Goal: Task Accomplishment & Management: Use online tool/utility

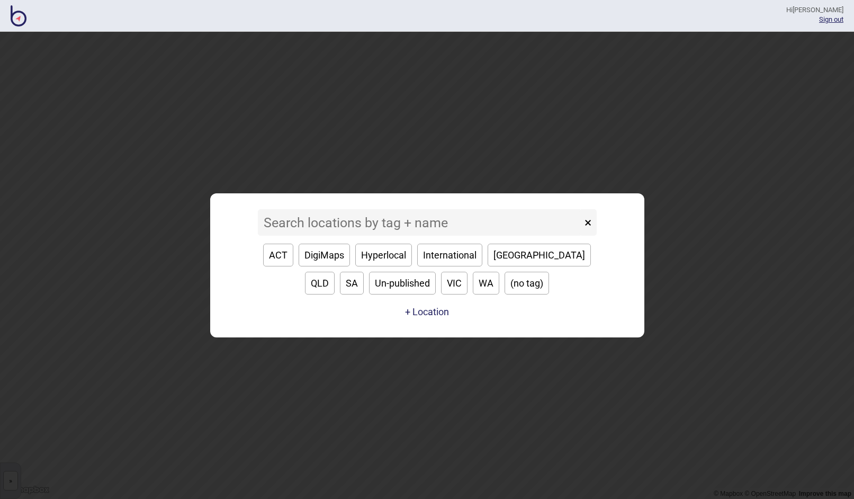
click at [335, 272] on button "QLD" at bounding box center [320, 283] width 30 height 23
type input "QLD"
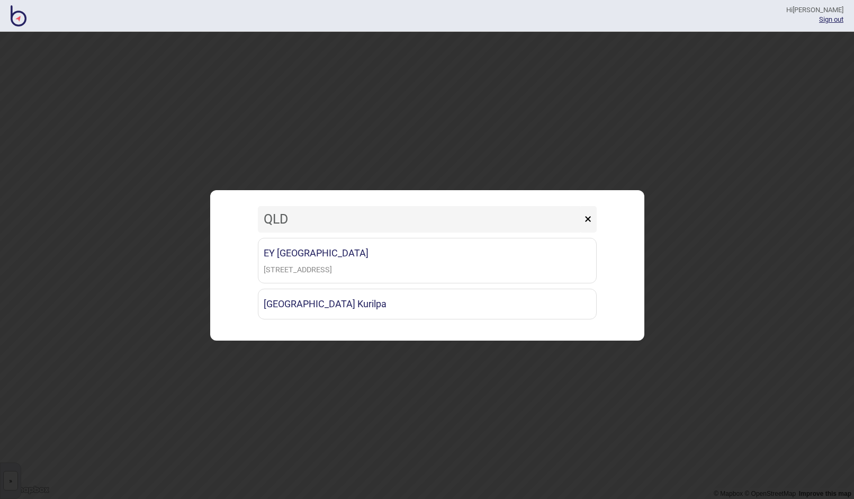
click at [594, 216] on button "×" at bounding box center [587, 219] width 17 height 26
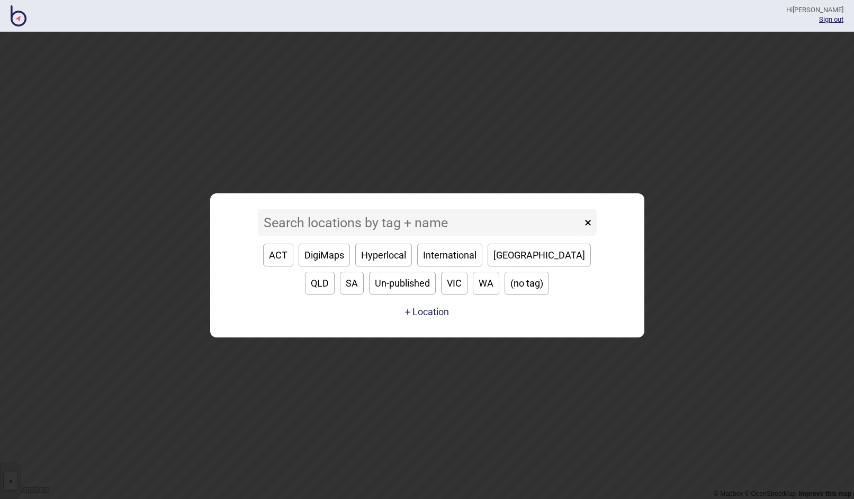
click at [516, 249] on button "[GEOGRAPHIC_DATA]" at bounding box center [539, 255] width 103 height 23
type input "[GEOGRAPHIC_DATA]"
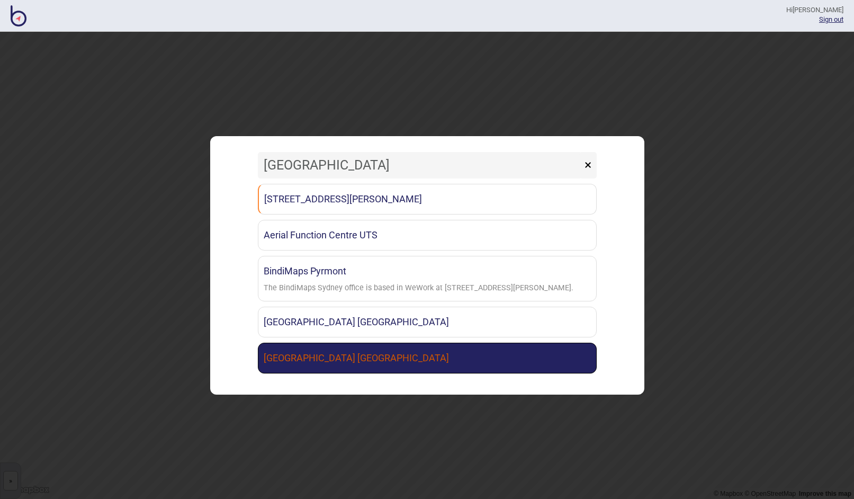
click at [406, 352] on link "[GEOGRAPHIC_DATA] [GEOGRAPHIC_DATA]" at bounding box center [427, 358] width 339 height 31
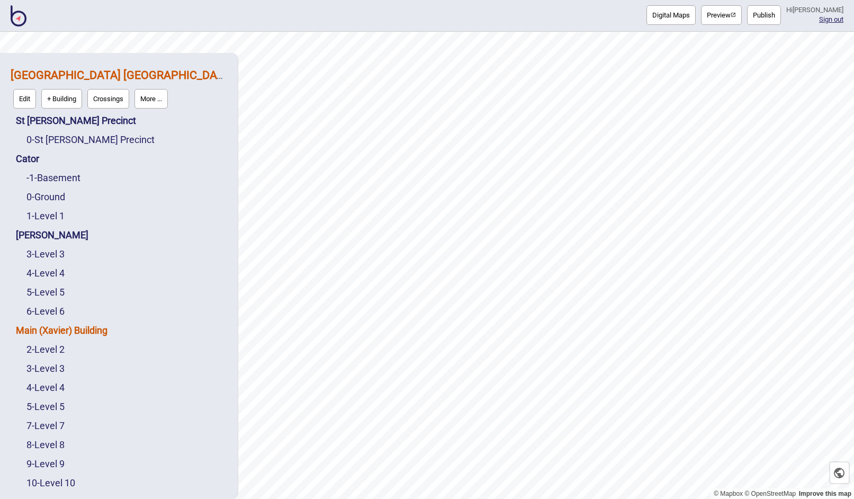
click at [93, 328] on link "Main (Xavier) Building" at bounding box center [62, 330] width 92 height 11
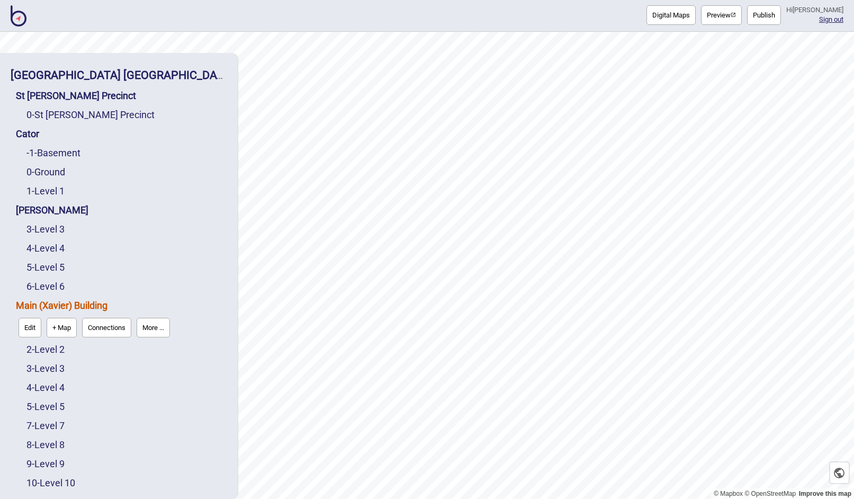
click at [182, 382] on div "4 - Level 4" at bounding box center [126, 387] width 201 height 19
click at [683, 19] on button "Digital Maps" at bounding box center [671, 15] width 49 height 20
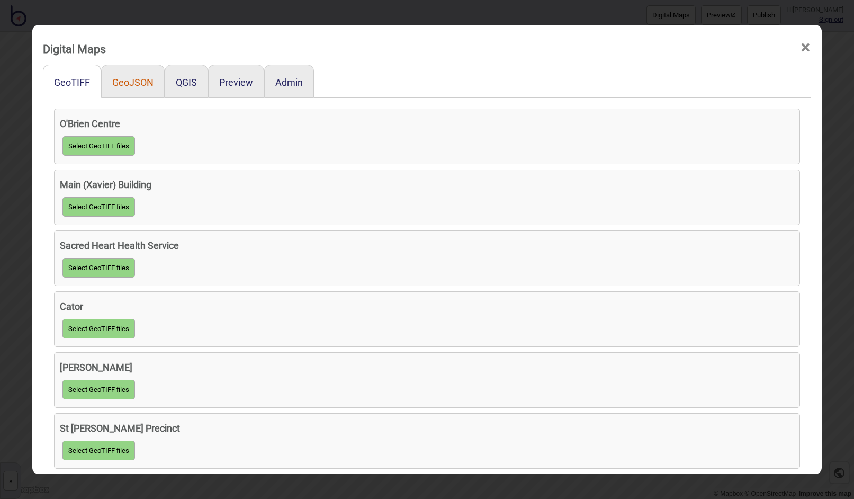
click at [141, 84] on button "GeoJSON" at bounding box center [132, 82] width 41 height 11
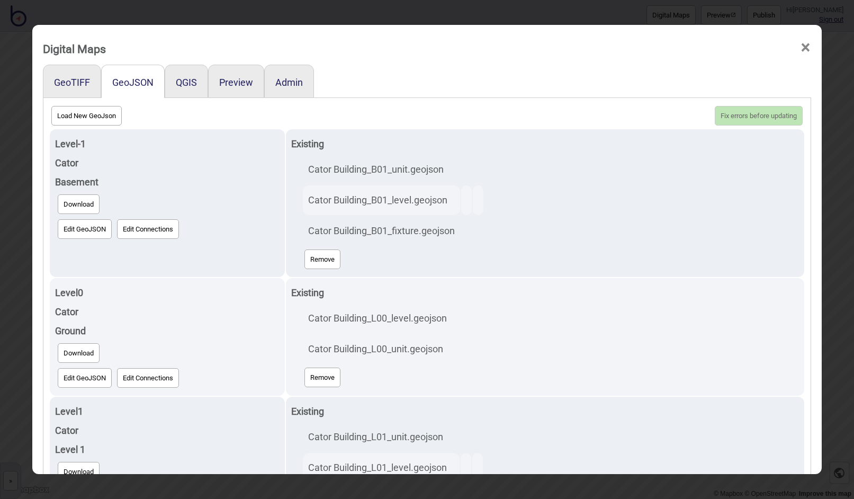
click at [108, 115] on button "Load New GeoJson" at bounding box center [86, 116] width 70 height 20
click input "file" at bounding box center [0, 0] width 0 height 0
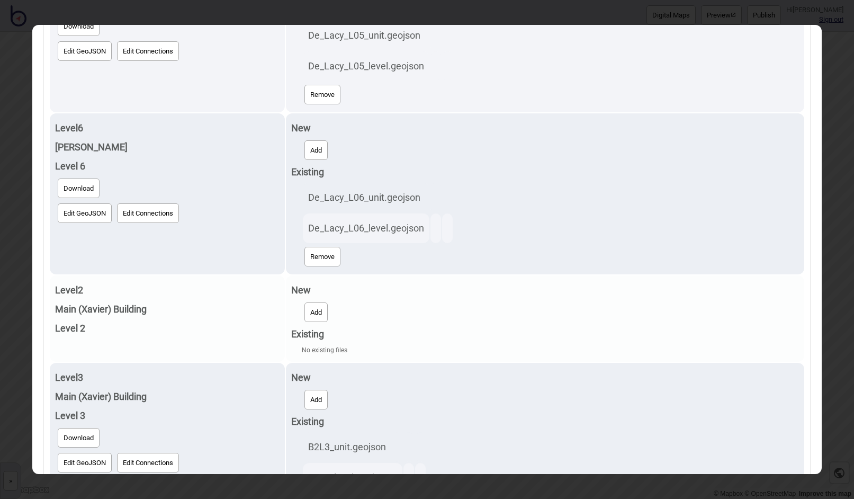
scroll to position [1132, 0]
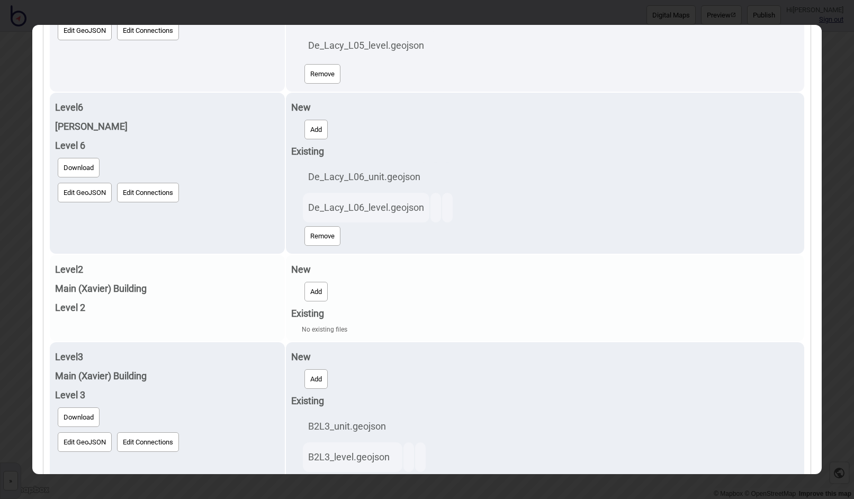
click at [305, 294] on button "Add" at bounding box center [316, 292] width 23 height 20
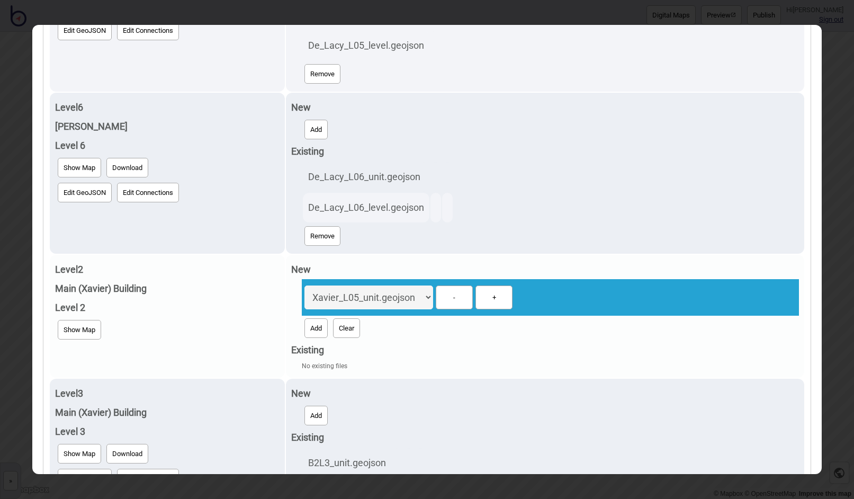
select select "Xavier_L02_unit.geojson"
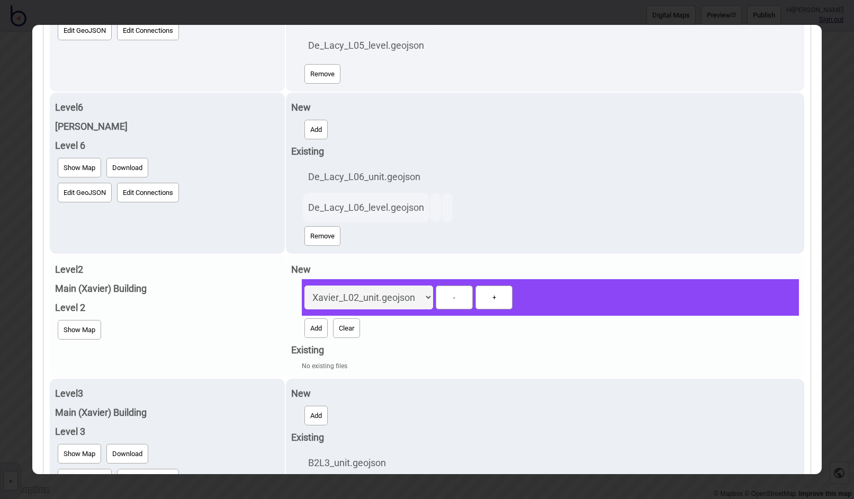
click at [308, 318] on button "Add" at bounding box center [316, 328] width 23 height 20
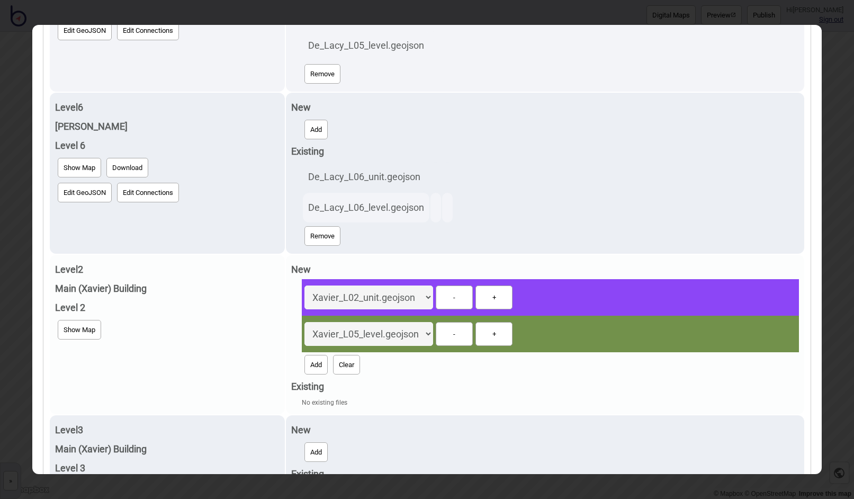
select select "Xavier_L02_level.geojson"
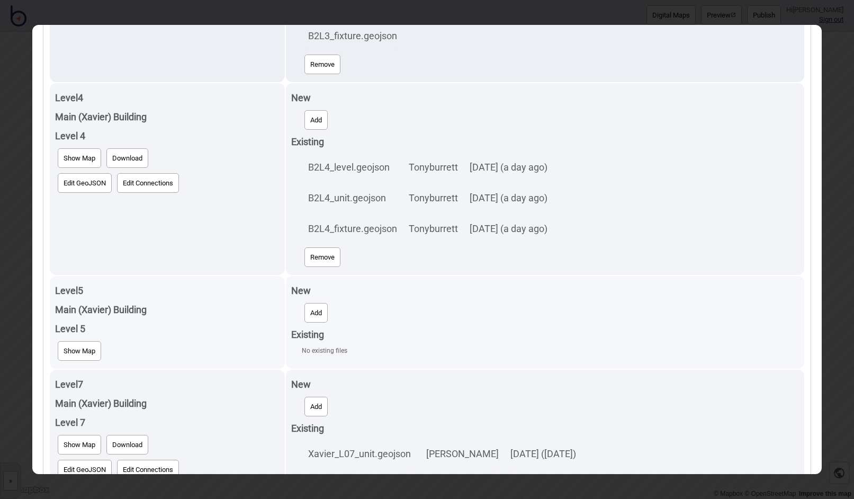
scroll to position [1668, 0]
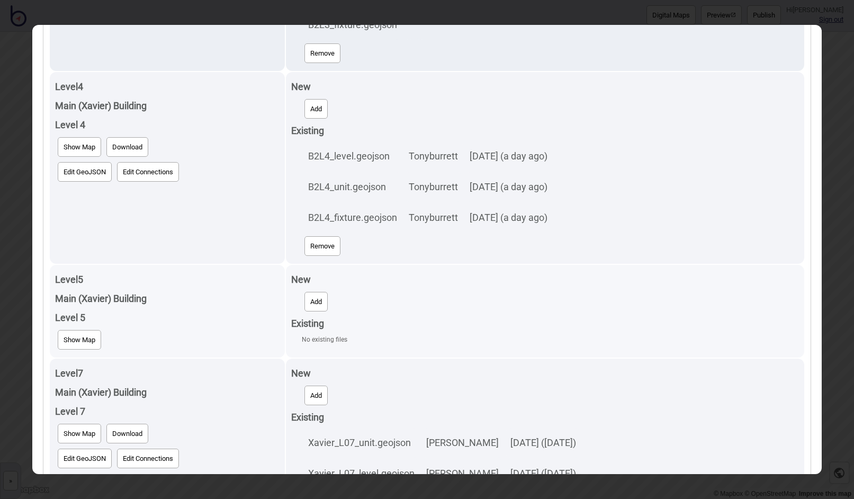
click at [316, 292] on button "Add" at bounding box center [316, 302] width 23 height 20
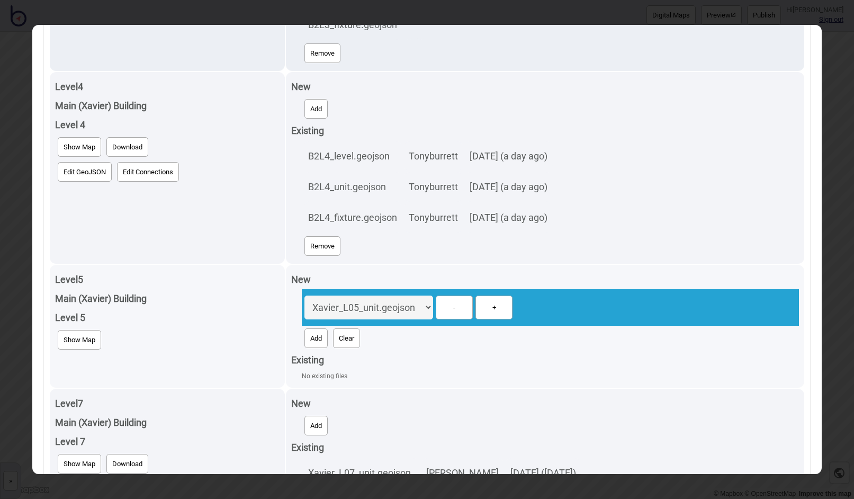
click at [312, 328] on button "Add" at bounding box center [316, 338] width 23 height 20
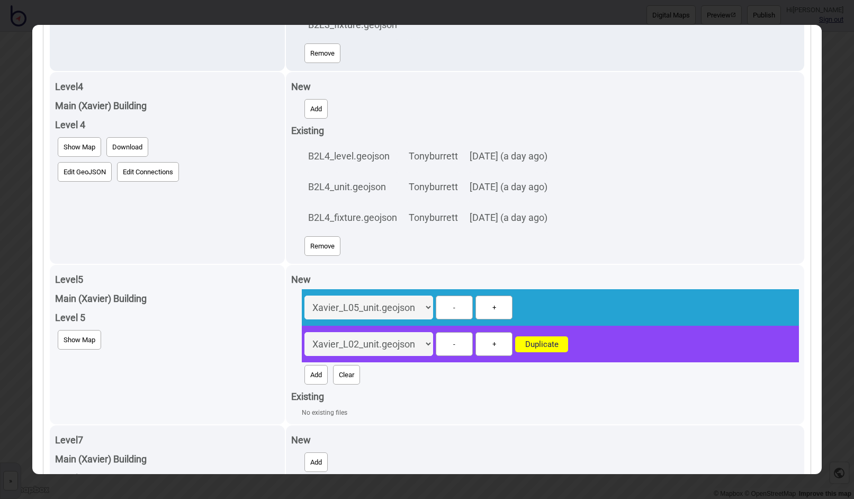
select select "Xavier_L05_level.geojson"
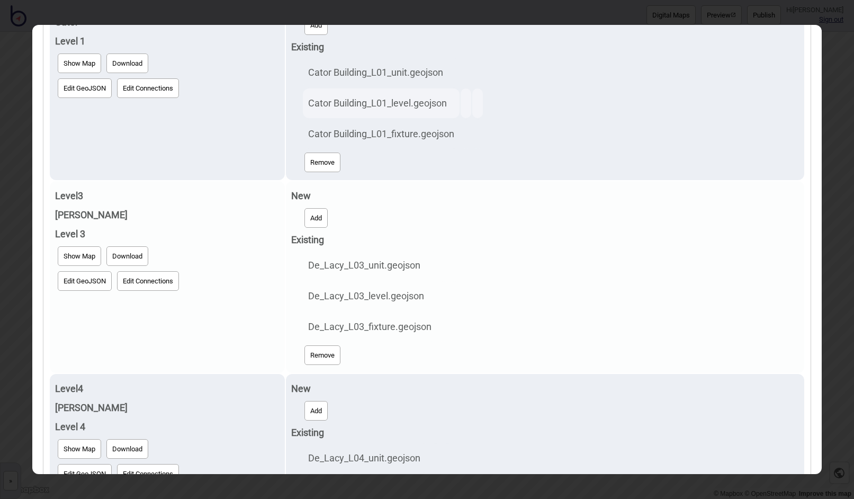
scroll to position [0, 0]
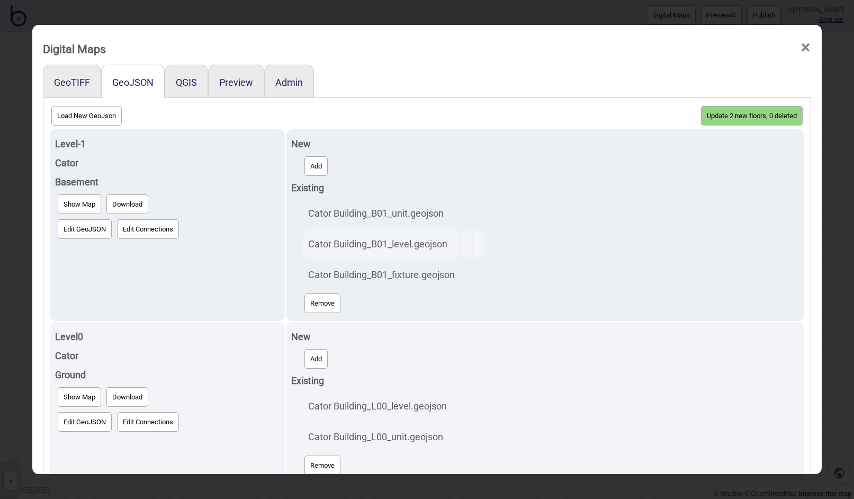
click at [712, 115] on button "Update 2 new floors, 0 deleted" at bounding box center [752, 116] width 102 height 20
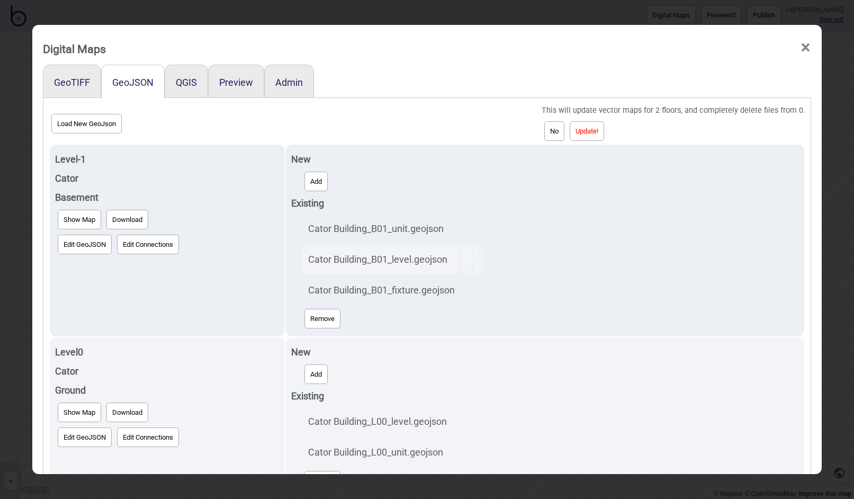
click at [596, 129] on button "Update!" at bounding box center [587, 131] width 34 height 20
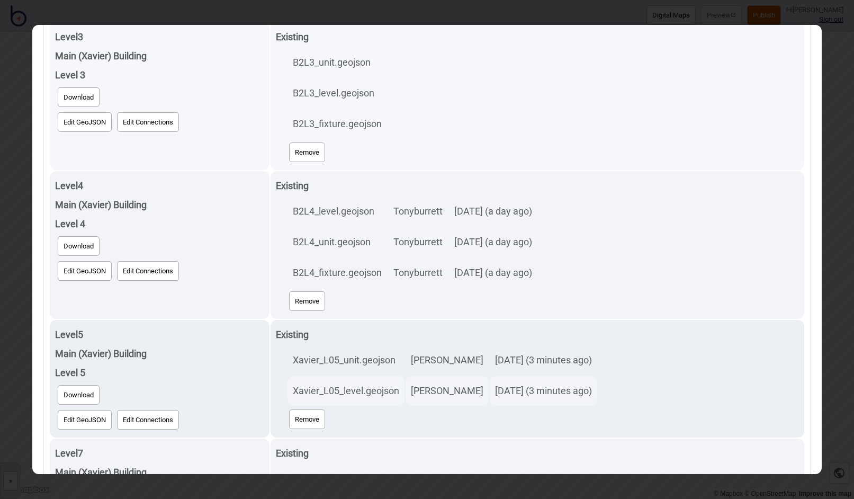
scroll to position [1277, 0]
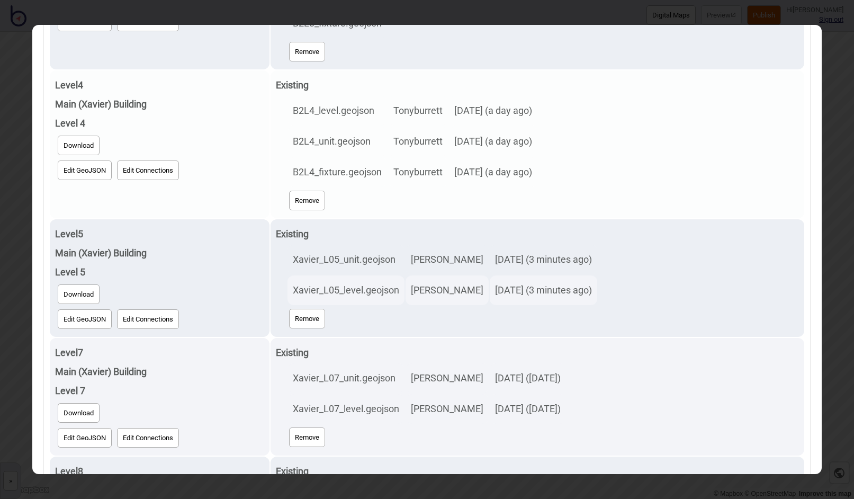
click at [64, 142] on button "Download" at bounding box center [79, 146] width 42 height 20
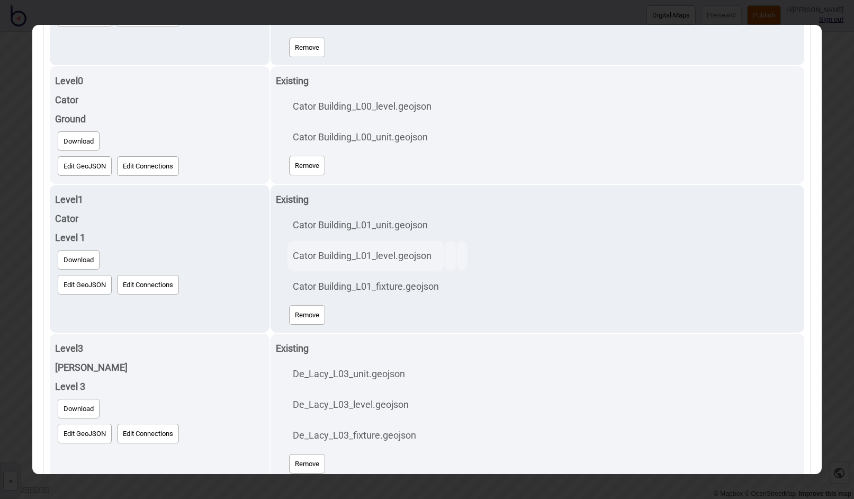
scroll to position [0, 0]
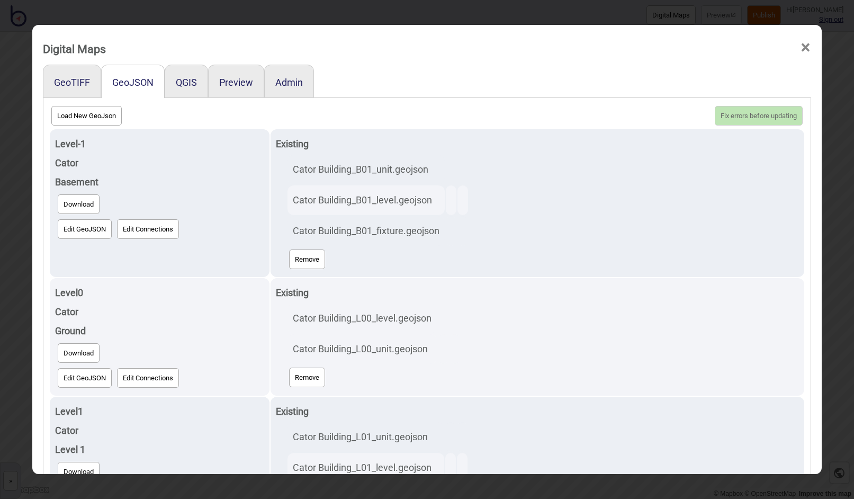
click at [95, 114] on button "Load New GeoJson" at bounding box center [86, 116] width 70 height 20
click input "file" at bounding box center [0, 0] width 0 height 0
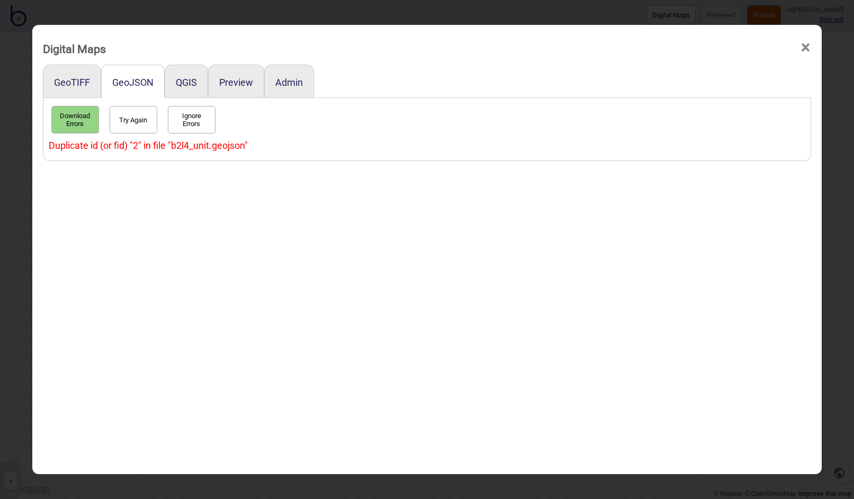
click at [129, 117] on button "Try Again" at bounding box center [134, 120] width 48 height 28
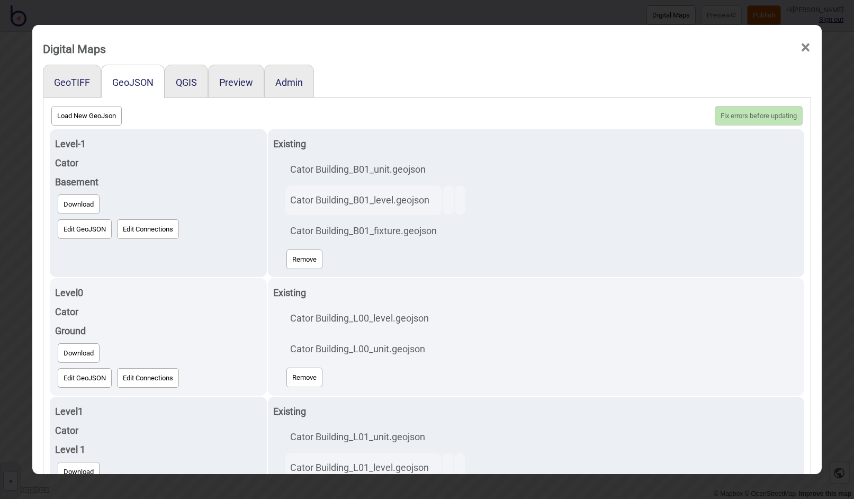
click at [67, 114] on button "Load New GeoJson" at bounding box center [86, 116] width 70 height 20
click input "file" at bounding box center [0, 0] width 0 height 0
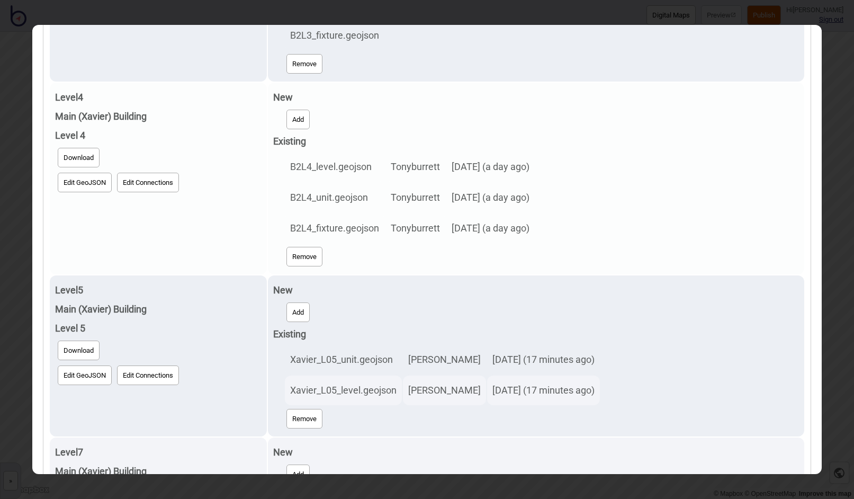
scroll to position [1657, 0]
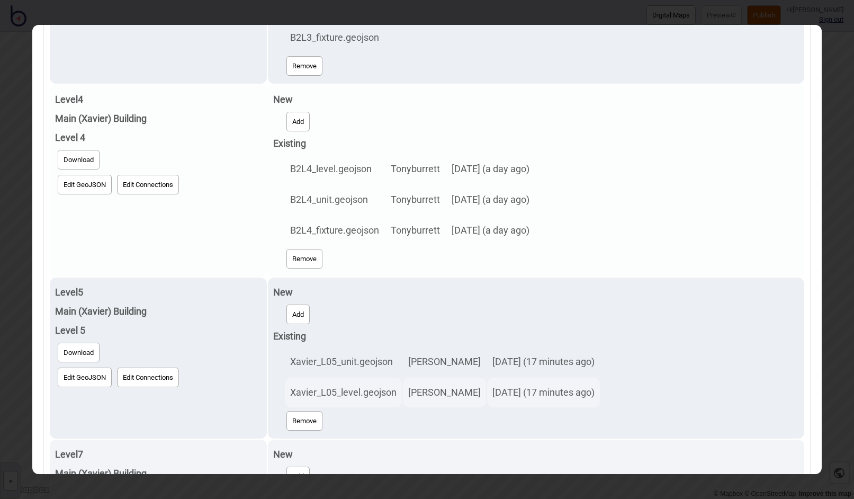
click at [307, 255] on button "Remove" at bounding box center [305, 259] width 36 height 20
click at [302, 119] on button "Add" at bounding box center [298, 122] width 23 height 20
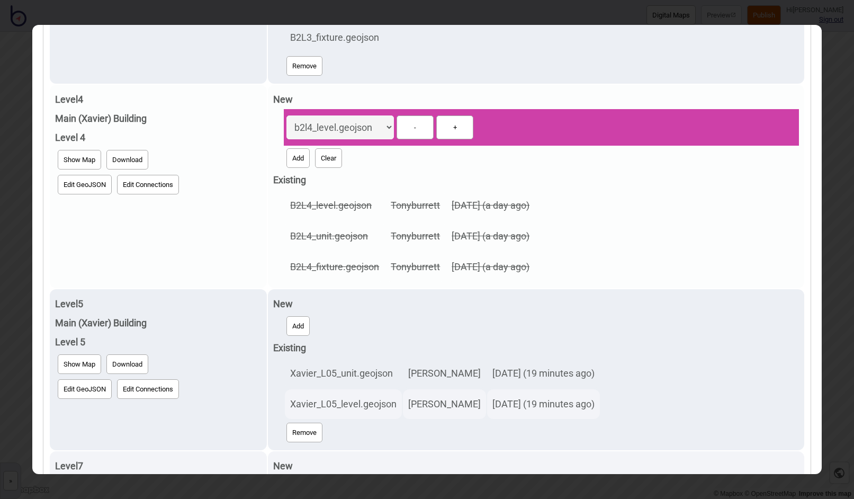
select select "b2l4_unit.geojson"
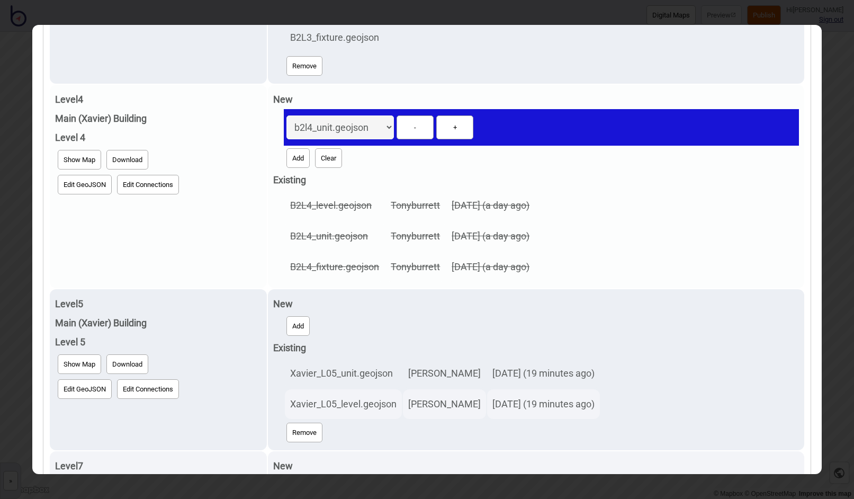
click at [300, 148] on button "Add" at bounding box center [298, 158] width 23 height 20
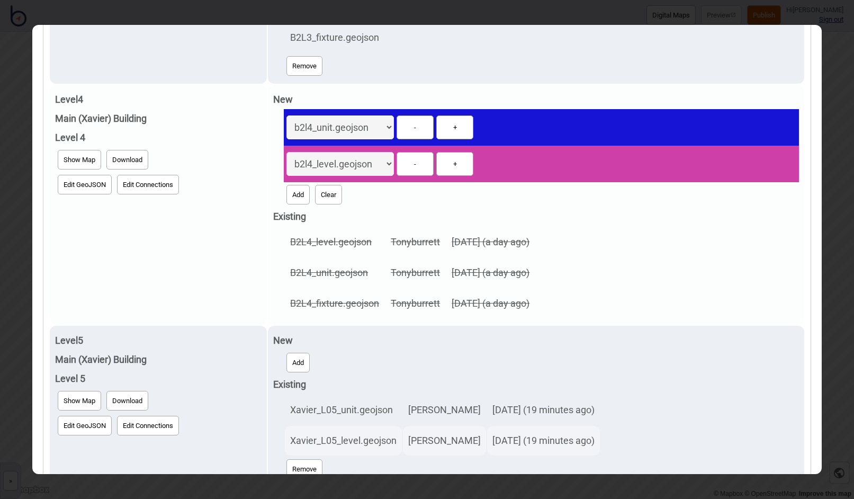
select select "b2l4_fixture.geojson"
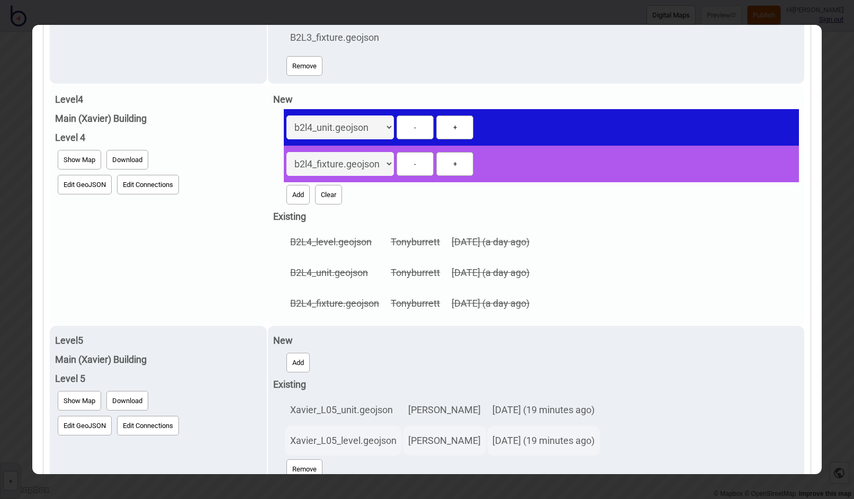
click at [301, 185] on button "Add" at bounding box center [298, 195] width 23 height 20
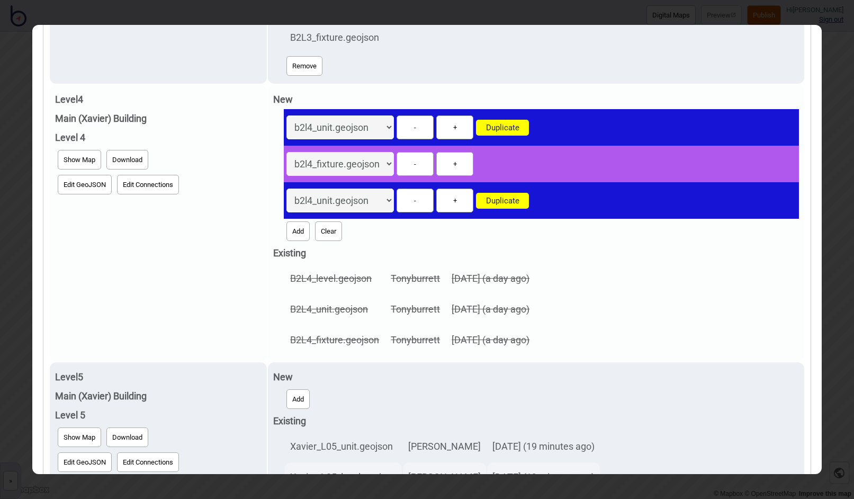
select select "b2l4_level.geojson"
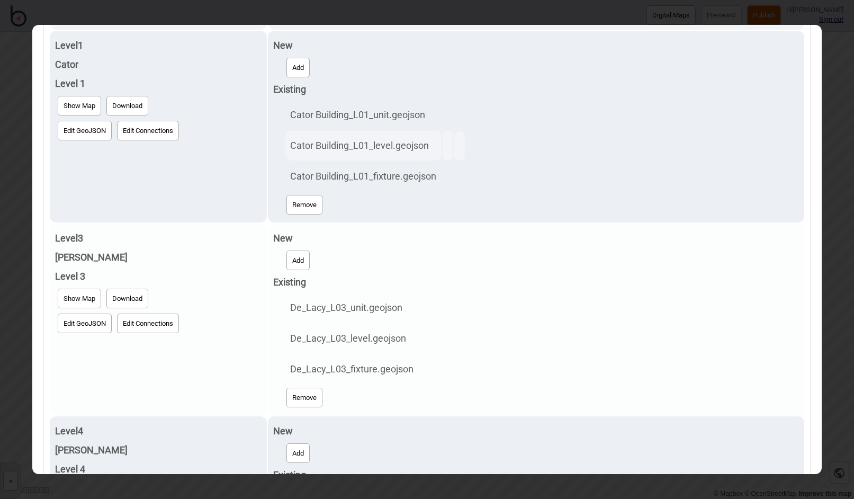
scroll to position [0, 0]
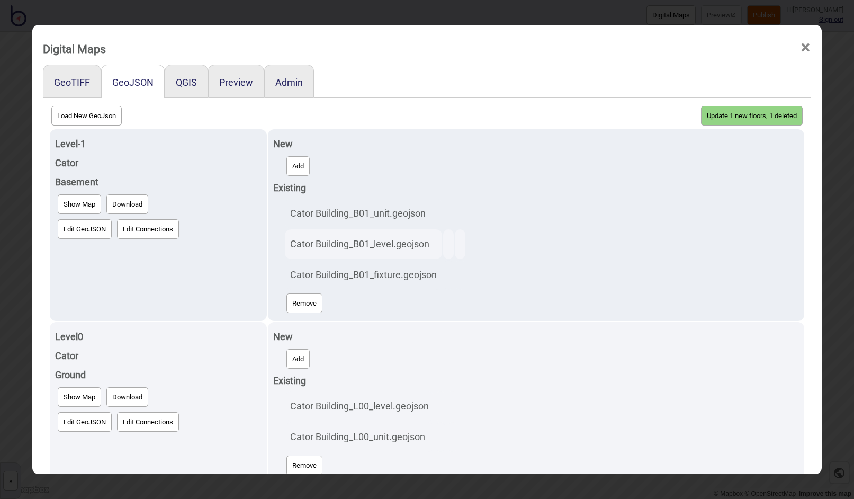
click at [712, 113] on button "Update 1 new floors, 1 deleted" at bounding box center [752, 116] width 102 height 20
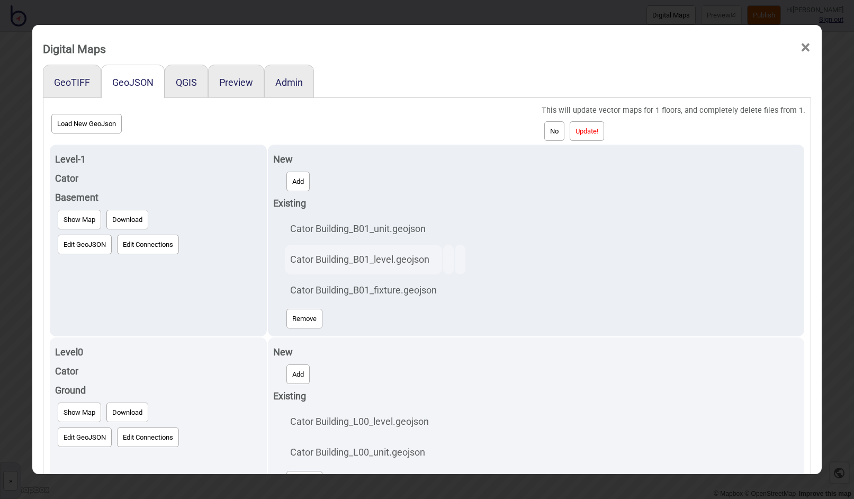
click at [589, 129] on button "Update!" at bounding box center [587, 131] width 34 height 20
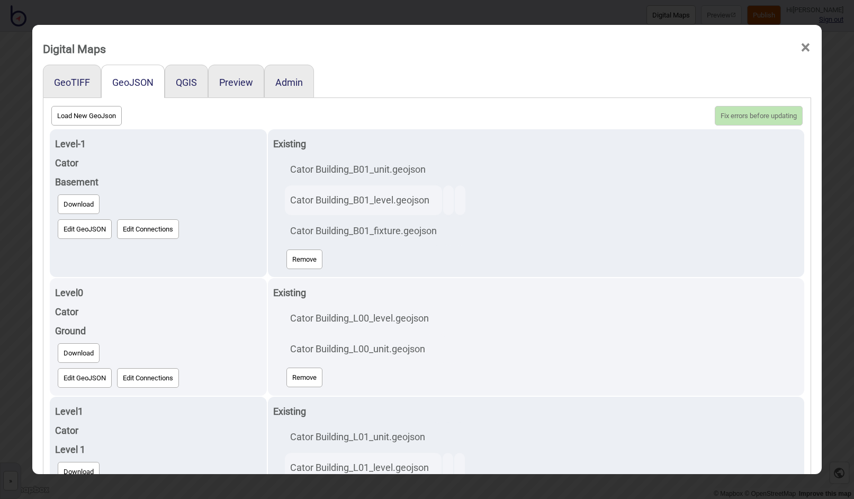
click at [800, 49] on span "×" at bounding box center [805, 47] width 11 height 35
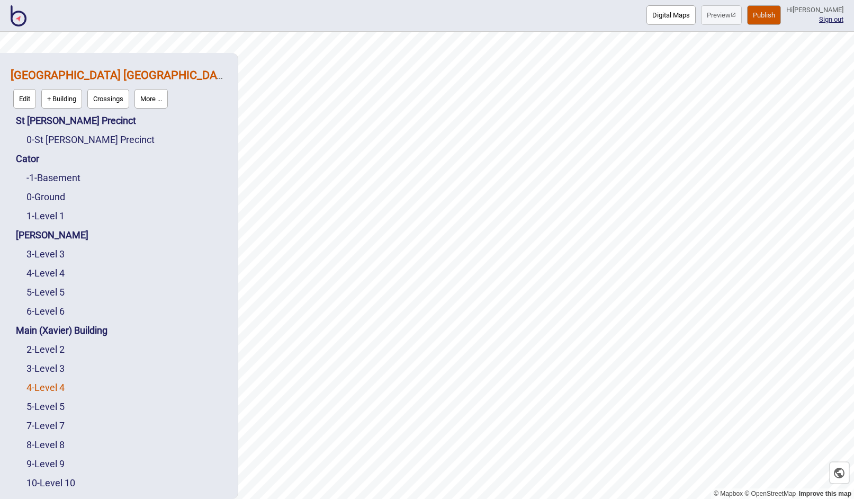
click at [55, 387] on link "4 - Level 4" at bounding box center [45, 387] width 38 height 11
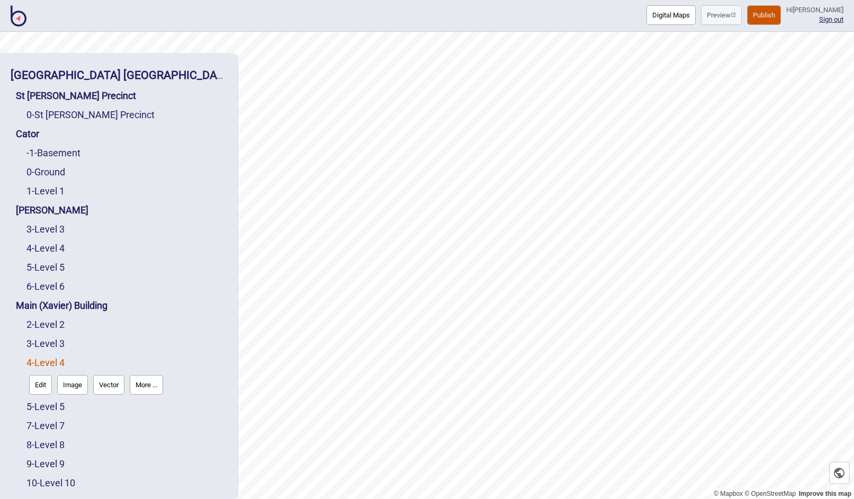
click at [113, 385] on button "Vector" at bounding box center [108, 385] width 31 height 20
